Goal: Ask a question: Seek information or help from site administrators or community

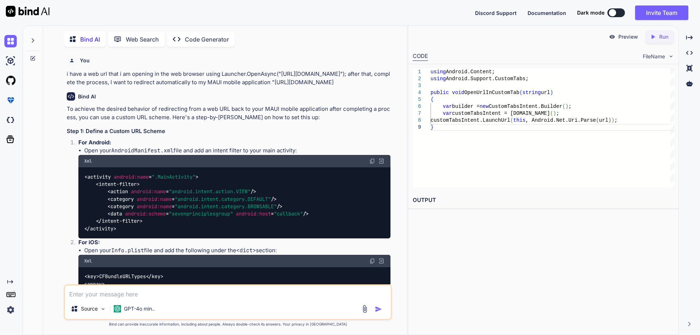
scroll to position [4950, 0]
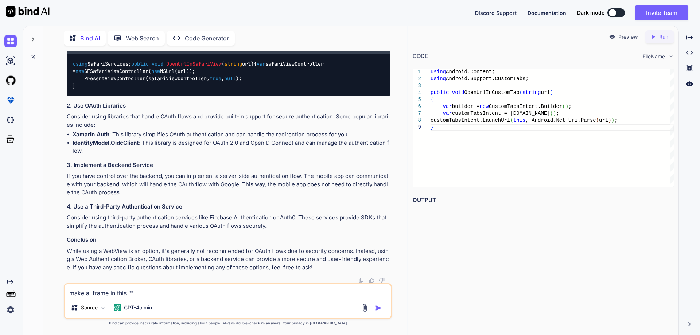
type textarea "make a iframe in this "<WebView> <WebView.Source> <HtmlWebViewSource Html="&lt;…"
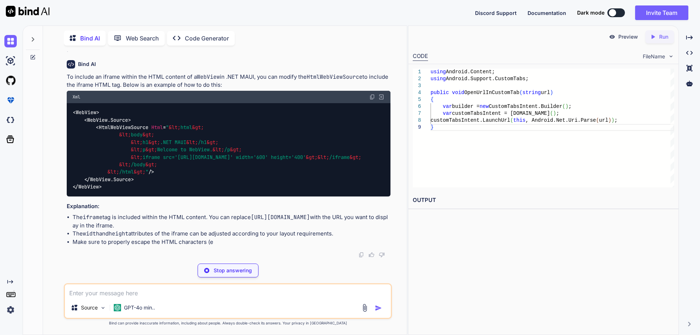
scroll to position [5403, 0]
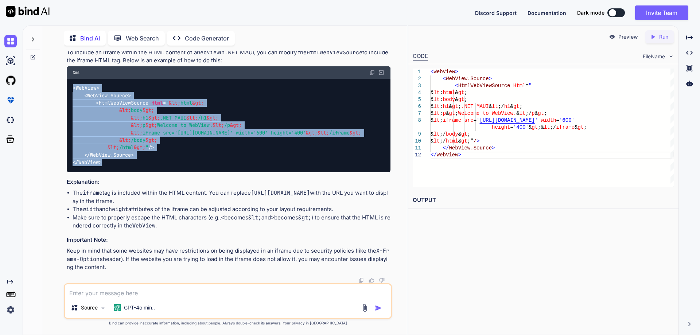
drag, startPoint x: 106, startPoint y: 189, endPoint x: 69, endPoint y: 104, distance: 92.9
click at [69, 104] on div "< WebView > < WebView.Source > < HtmlWebViewSource Html = " &lt; html &gt; &lt;…" at bounding box center [229, 125] width 324 height 93
copy code "< WebView > < WebView.Source > < HtmlWebViewSource Html = " &lt; html &gt; &lt;…"
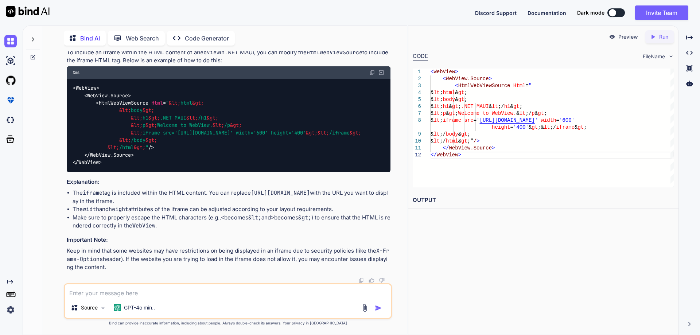
scroll to position [0, 0]
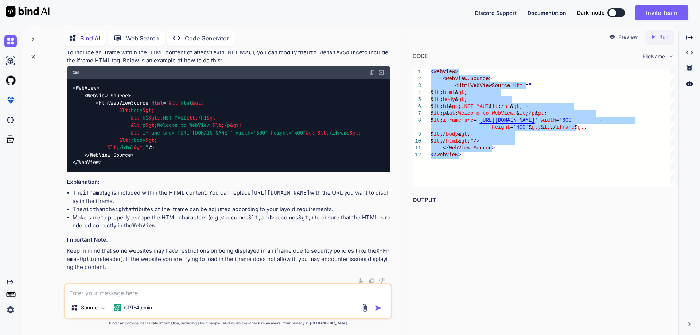
drag, startPoint x: 459, startPoint y: 156, endPoint x: 435, endPoint y: 67, distance: 92.1
click at [435, 68] on div "< WebView > < WebView.Source > < HtmlWebViewSource Html = " & lt ; html & gt ; …" at bounding box center [551, 127] width 243 height 119
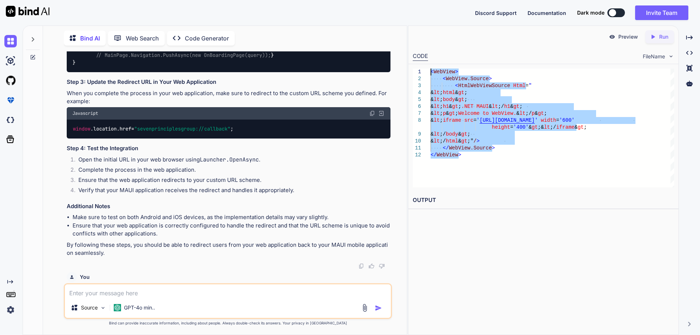
scroll to position [375, 0]
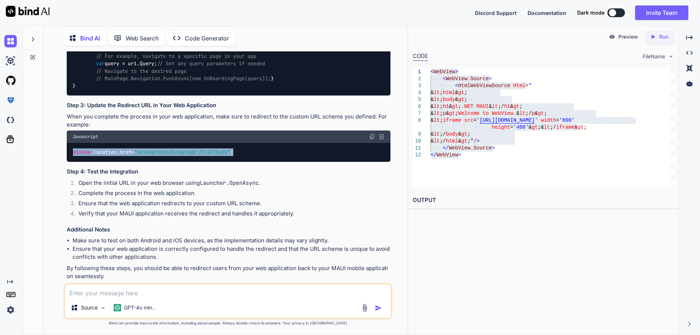
drag, startPoint x: 271, startPoint y: 205, endPoint x: 71, endPoint y: 205, distance: 200.8
click at [71, 162] on div "window . location . href = "sevenprinciplesgroup://callback" ;" at bounding box center [229, 152] width 324 height 19
click at [228, 156] on span ""sevenprinciplesgroup://callback"" at bounding box center [182, 152] width 96 height 7
drag, startPoint x: 71, startPoint y: 204, endPoint x: 288, endPoint y: 205, distance: 216.4
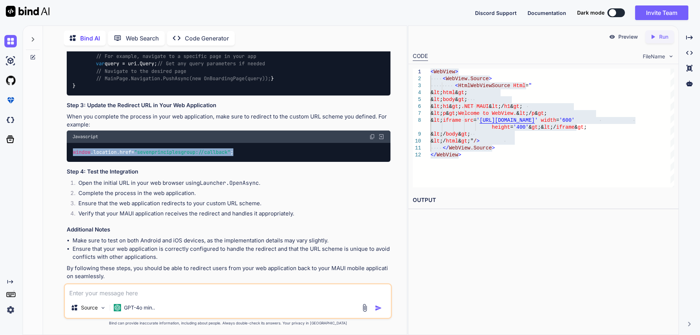
click at [288, 162] on div "window . location . href = "sevenprinciplesgroup://callback" ;" at bounding box center [229, 152] width 324 height 19
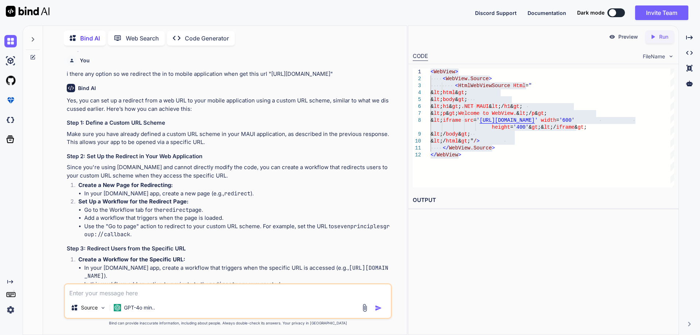
scroll to position [1093, 0]
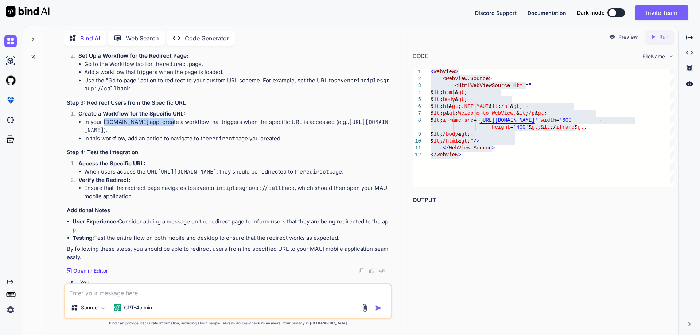
drag, startPoint x: 103, startPoint y: 177, endPoint x: 162, endPoint y: 179, distance: 58.7
click at [162, 134] on li "In your [DOMAIN_NAME] app, create a workflow that triggers when the specific UR…" at bounding box center [237, 126] width 306 height 16
click at [181, 157] on h3 "Step 4: Test the Integration" at bounding box center [229, 152] width 324 height 8
